Goal: Task Accomplishment & Management: Manage account settings

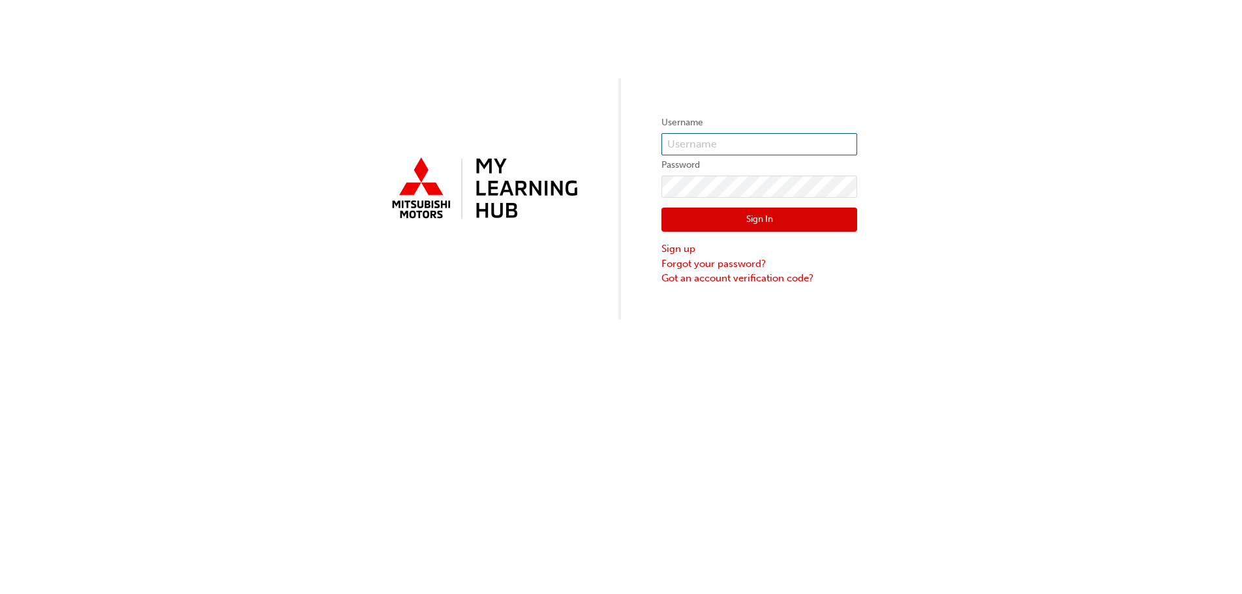
click at [695, 147] on input "text" at bounding box center [760, 144] width 196 height 22
click at [782, 386] on div "Username Password Sign In Sign up Forgot your password? Got an account verifica…" at bounding box center [621, 297] width 1242 height 594
drag, startPoint x: 510, startPoint y: 303, endPoint x: 521, endPoint y: 293, distance: 14.8
click at [510, 302] on div "Username Password Sign In Sign up Forgot your password? Got an account verifica…" at bounding box center [621, 160] width 1242 height 320
click at [719, 149] on input "text" at bounding box center [760, 144] width 196 height 22
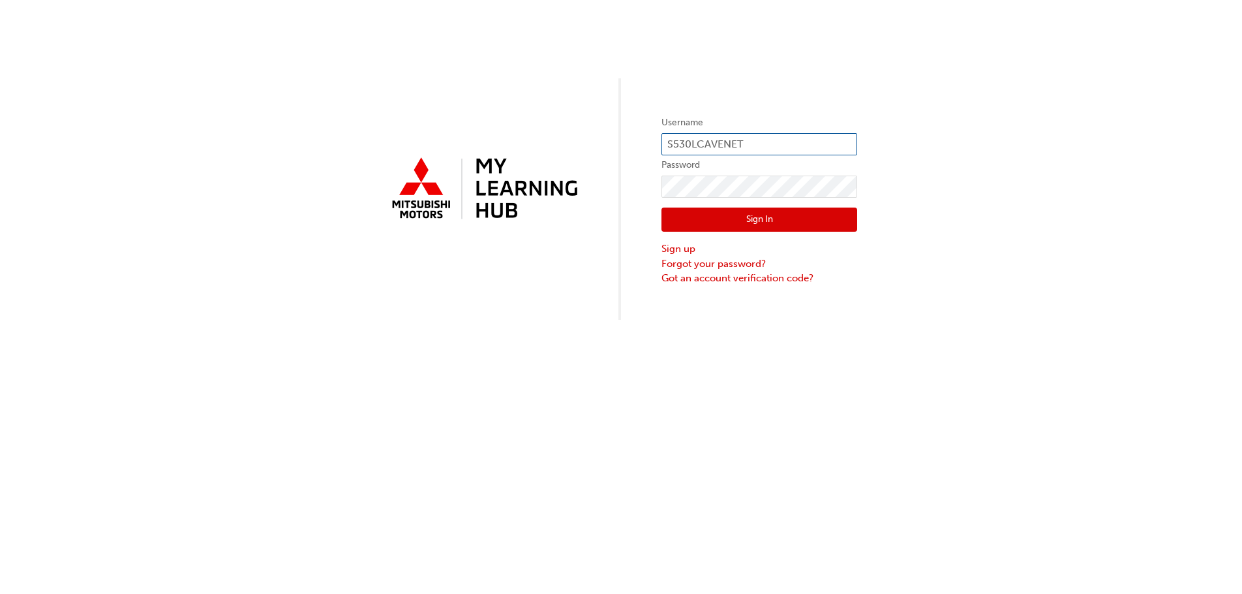
type input "S530LCAVENET"
click button "Sign In" at bounding box center [760, 219] width 196 height 25
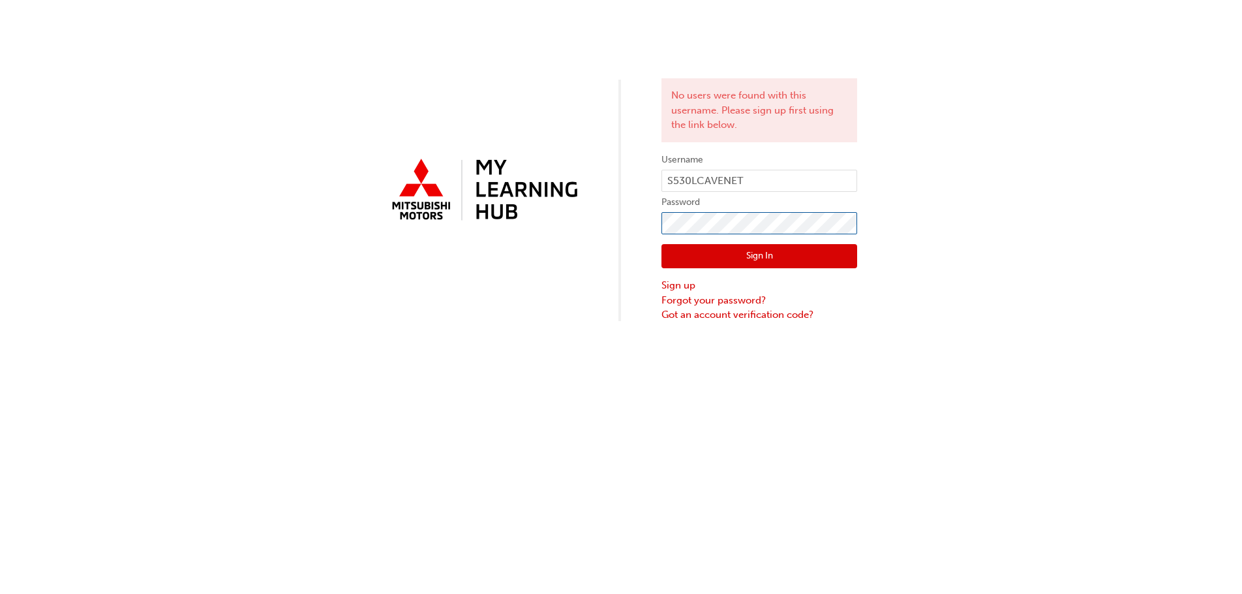
click at [646, 223] on div "No users were found with this username. Please sign up first using the link bel…" at bounding box center [621, 161] width 1242 height 322
click button "Sign In" at bounding box center [760, 256] width 196 height 25
click at [532, 202] on div "No users were found with this username. Please sign up first using the link bel…" at bounding box center [621, 161] width 1242 height 322
click at [755, 184] on input "S530LCAVENET" at bounding box center [760, 181] width 196 height 22
type input "S"
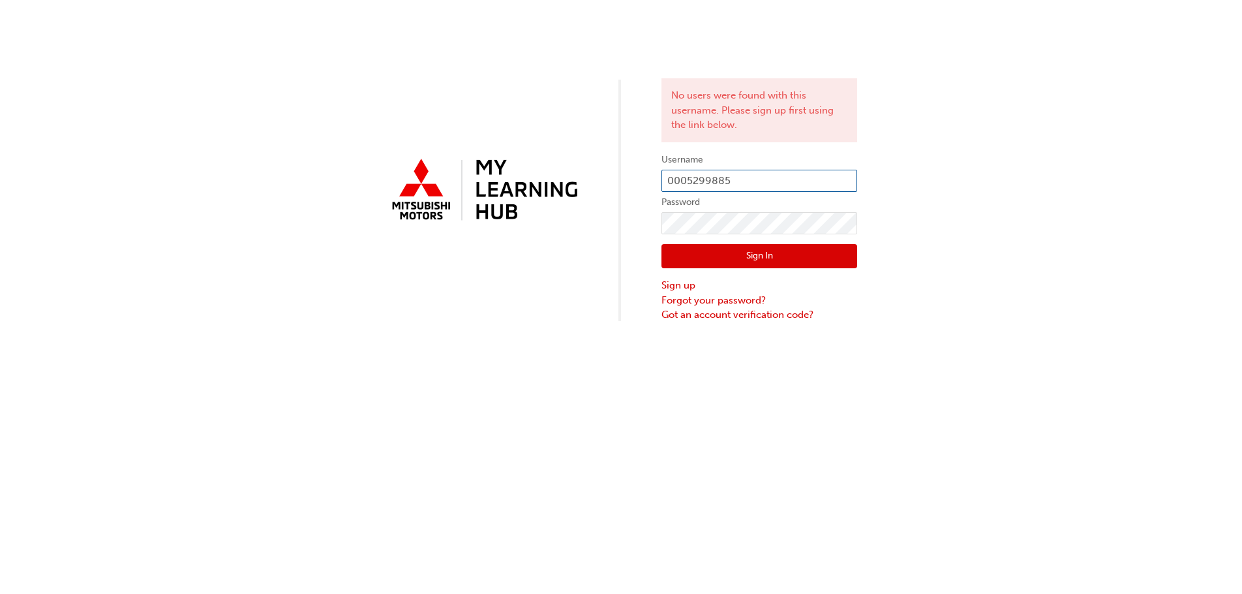
type input "0005299885"
click button "Sign In" at bounding box center [760, 256] width 196 height 25
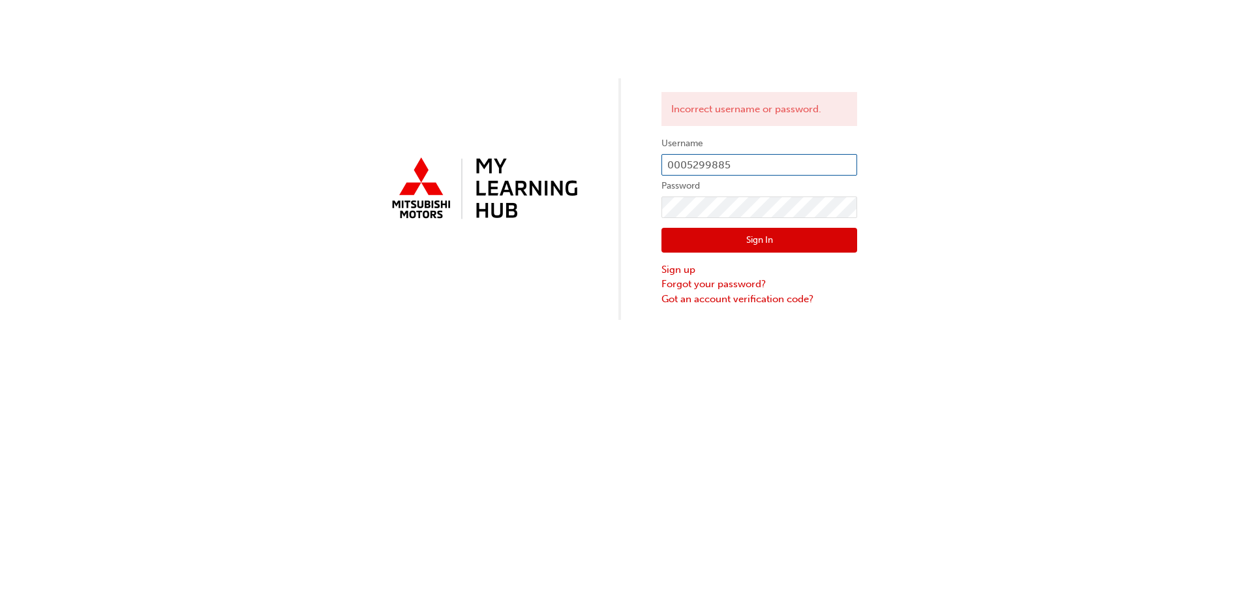
click at [751, 170] on input "0005299885" at bounding box center [760, 165] width 196 height 22
type input "0"
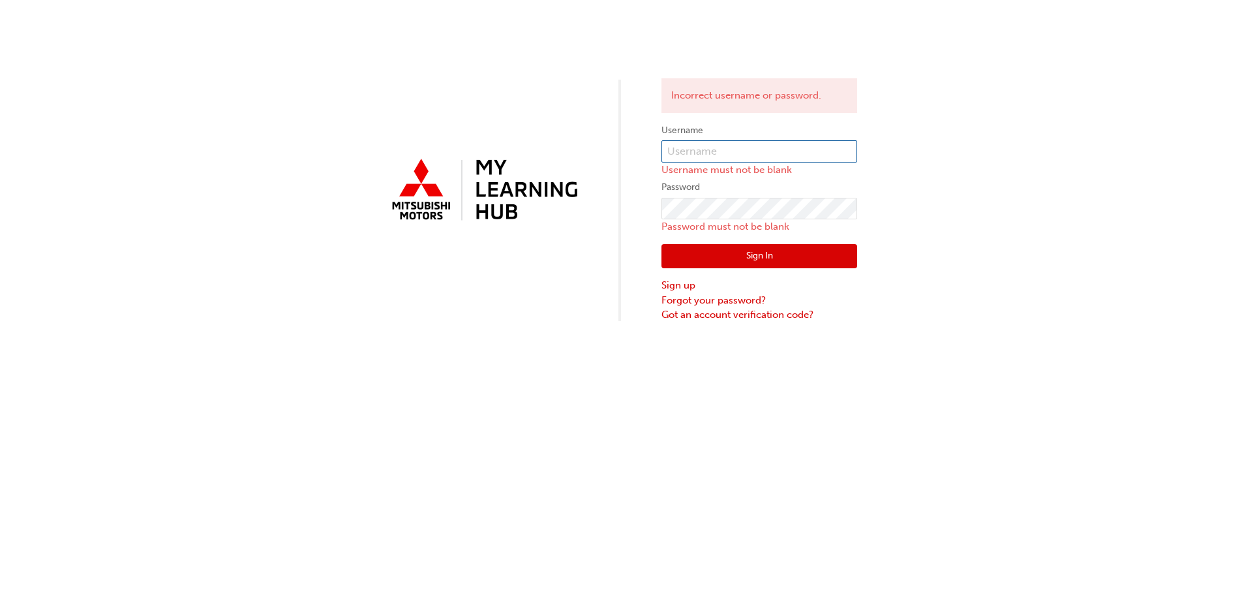
click at [738, 155] on input "text" at bounding box center [760, 151] width 196 height 22
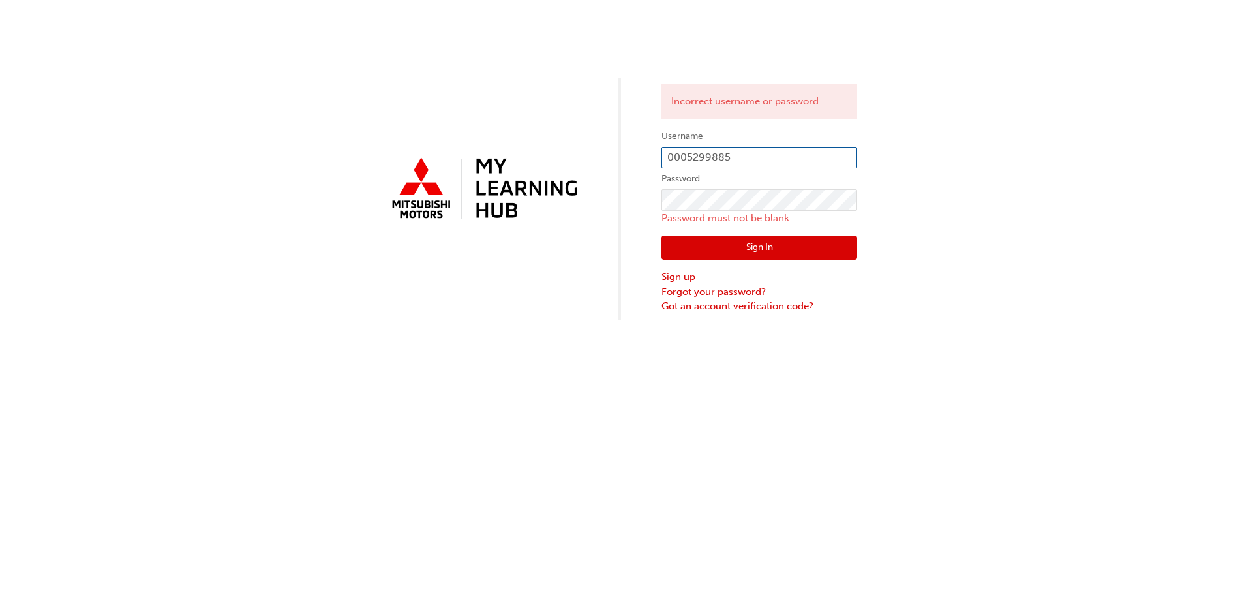
type input "0005299885"
click at [700, 292] on link "Forgot your password?" at bounding box center [760, 291] width 196 height 15
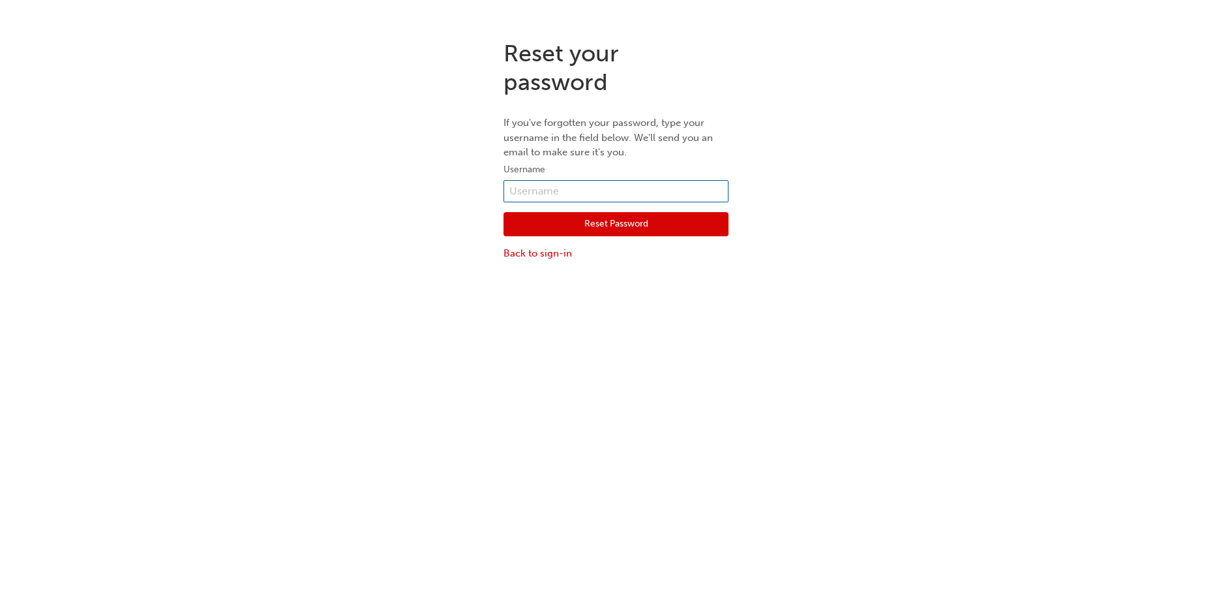
click at [581, 192] on input "text" at bounding box center [616, 191] width 225 height 22
type input "0005299885"
click at [633, 222] on button "Reset Password" at bounding box center [616, 224] width 225 height 25
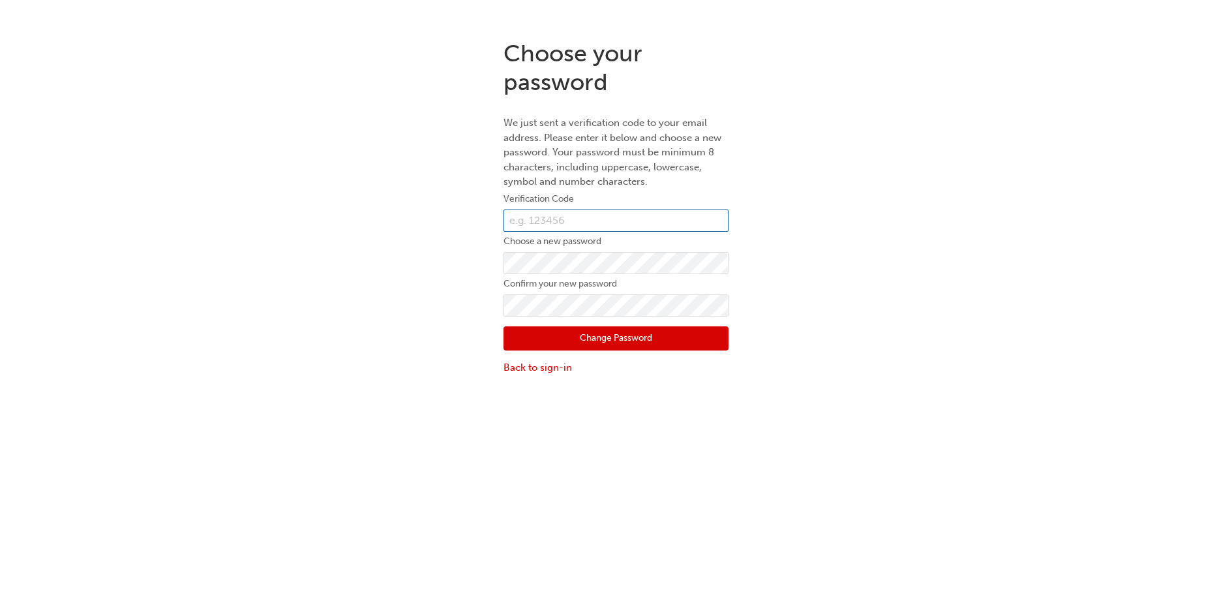
paste input "270773"
type input "270773"
click at [605, 333] on button "Change Password" at bounding box center [616, 338] width 225 height 25
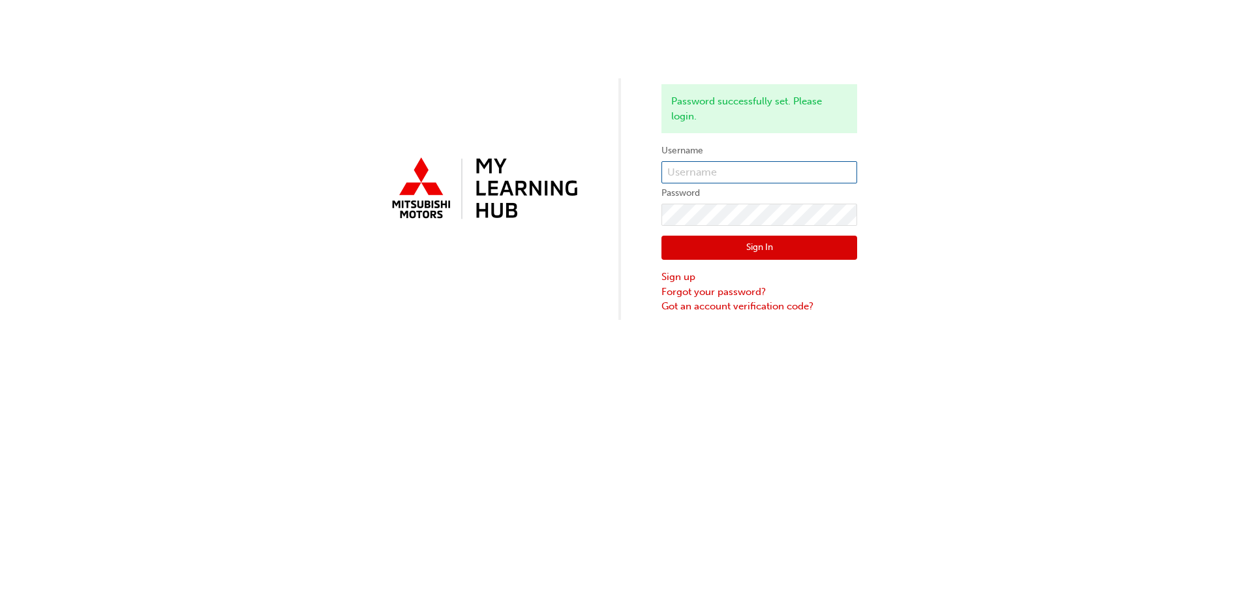
click at [714, 179] on input "text" at bounding box center [760, 172] width 196 height 22
type input "0005299885"
click button "Sign In" at bounding box center [760, 248] width 196 height 25
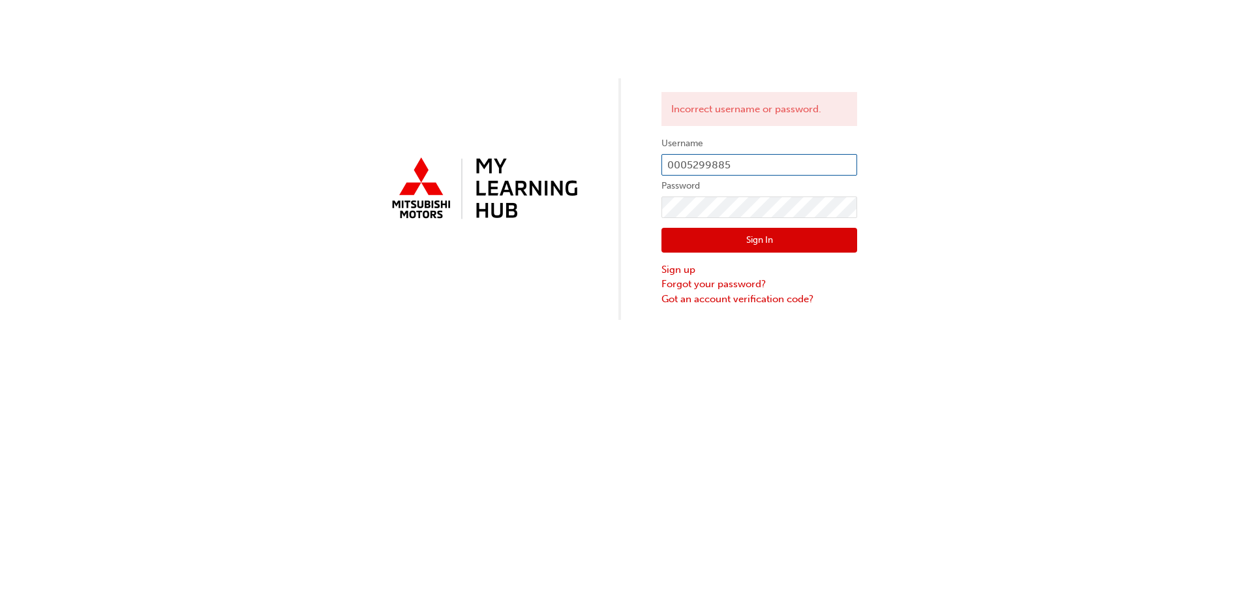
click at [740, 166] on input "0005299885" at bounding box center [760, 165] width 196 height 22
click at [759, 237] on button "Sign In" at bounding box center [760, 240] width 196 height 25
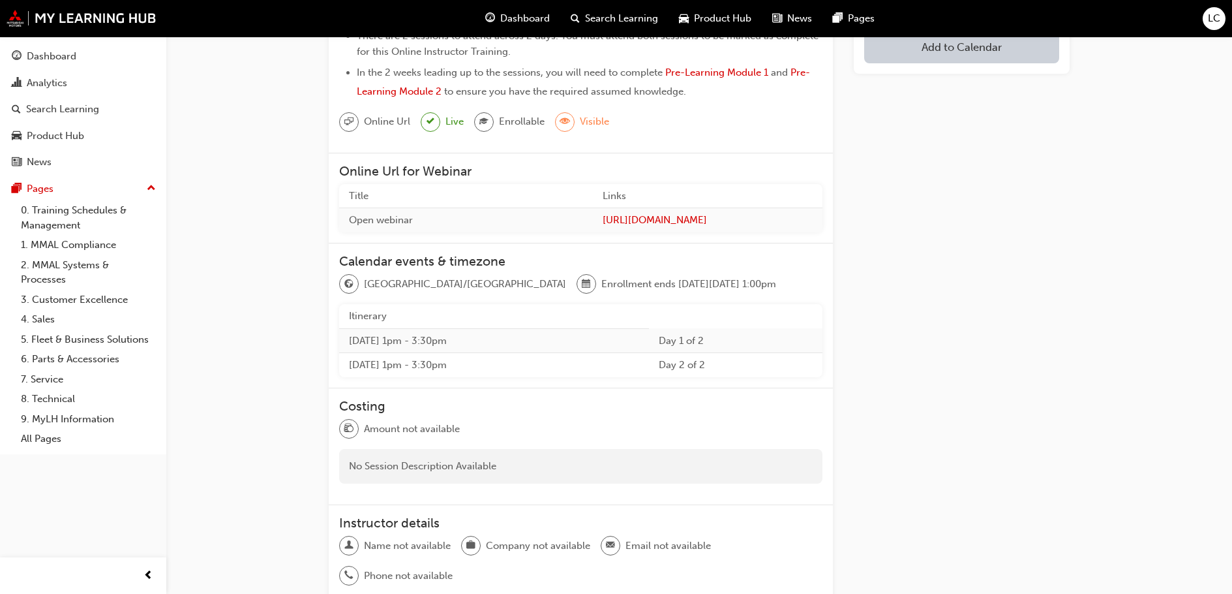
scroll to position [308, 0]
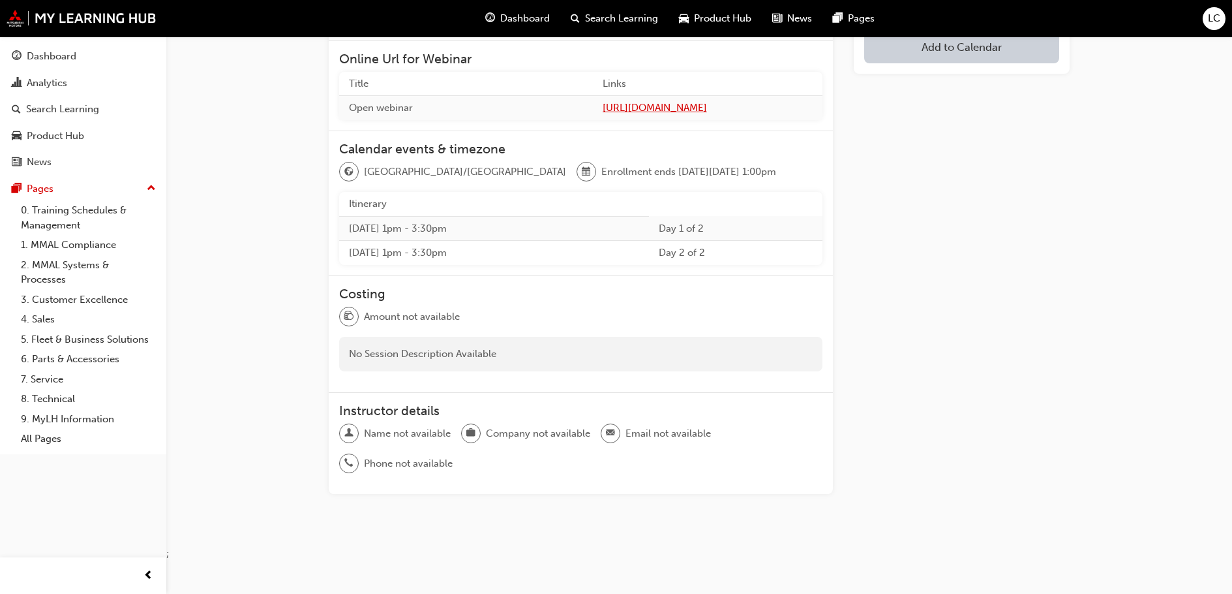
click at [634, 111] on span "https://mmaltraining.adobeconnect.com/electricalcourse128082025pm/" at bounding box center [708, 107] width 210 height 15
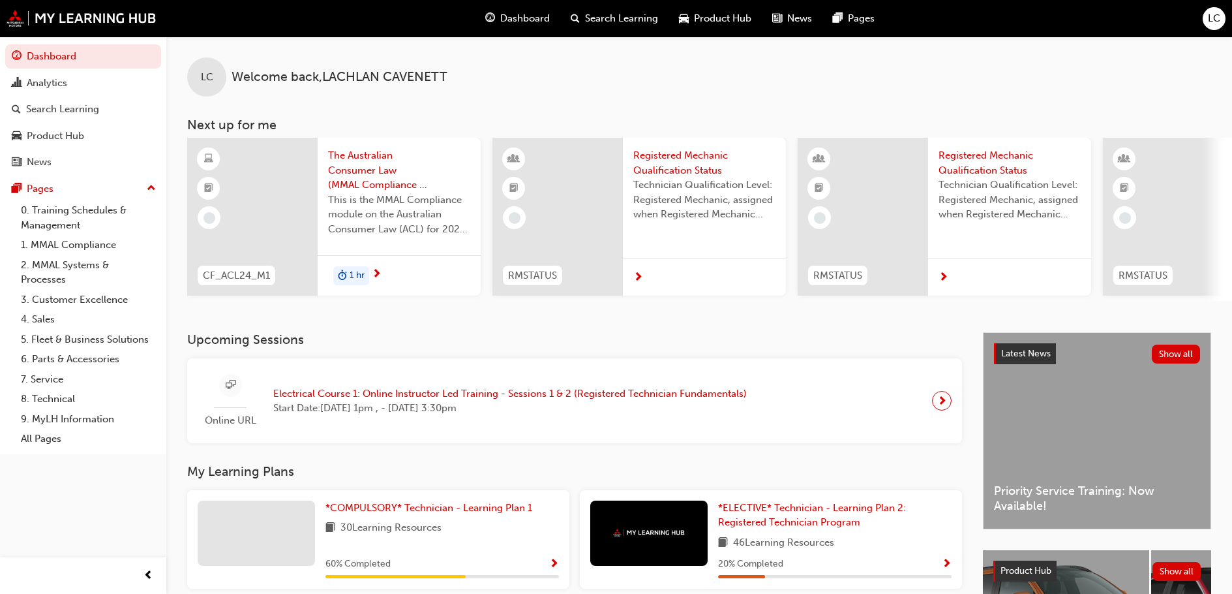
click at [1214, 14] on span "LC" at bounding box center [1214, 18] width 12 height 15
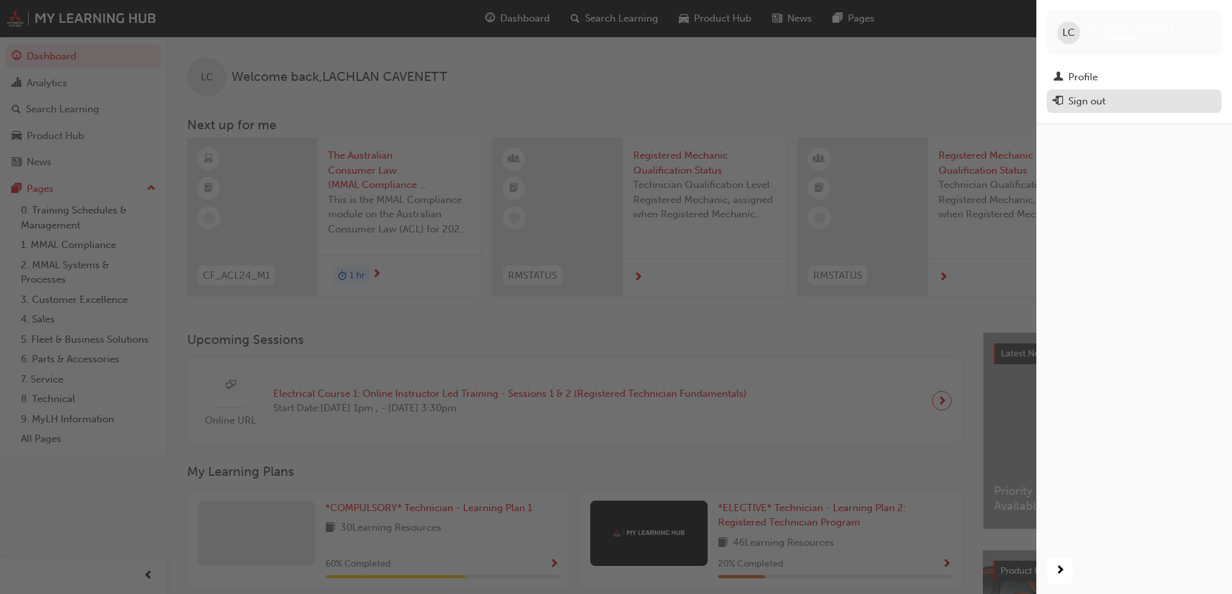
click at [1095, 100] on div "Sign out" at bounding box center [1087, 101] width 37 height 15
